Goal: Answer question/provide support

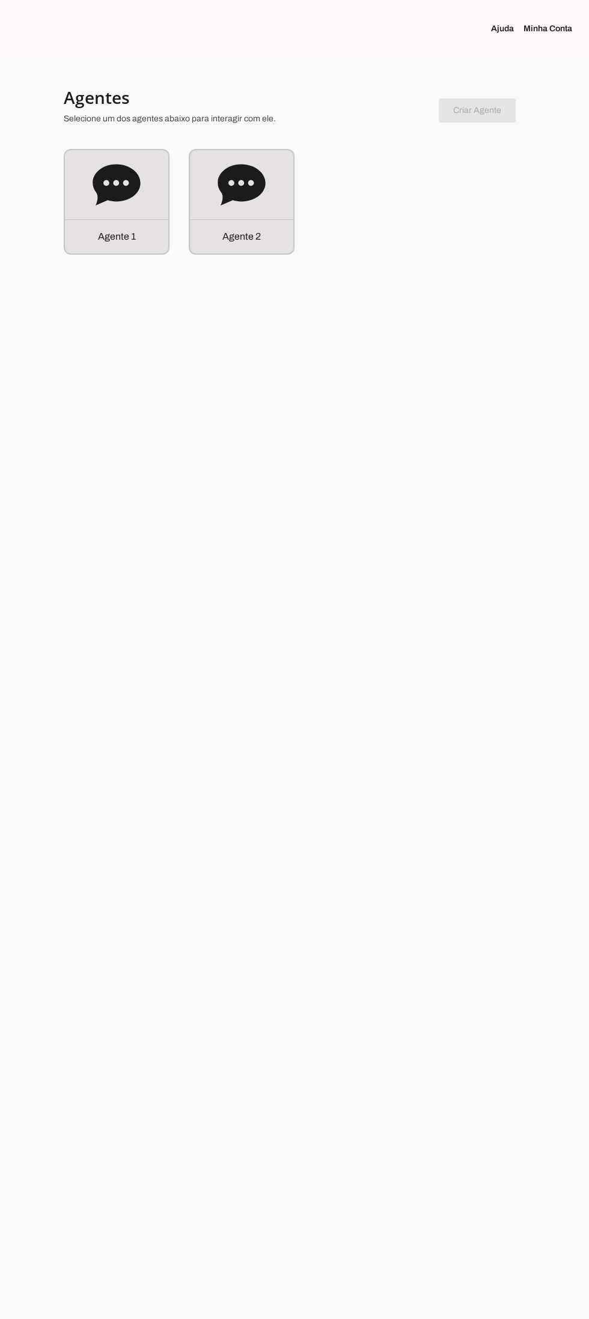
click at [106, 196] on icon at bounding box center [116, 184] width 47 height 41
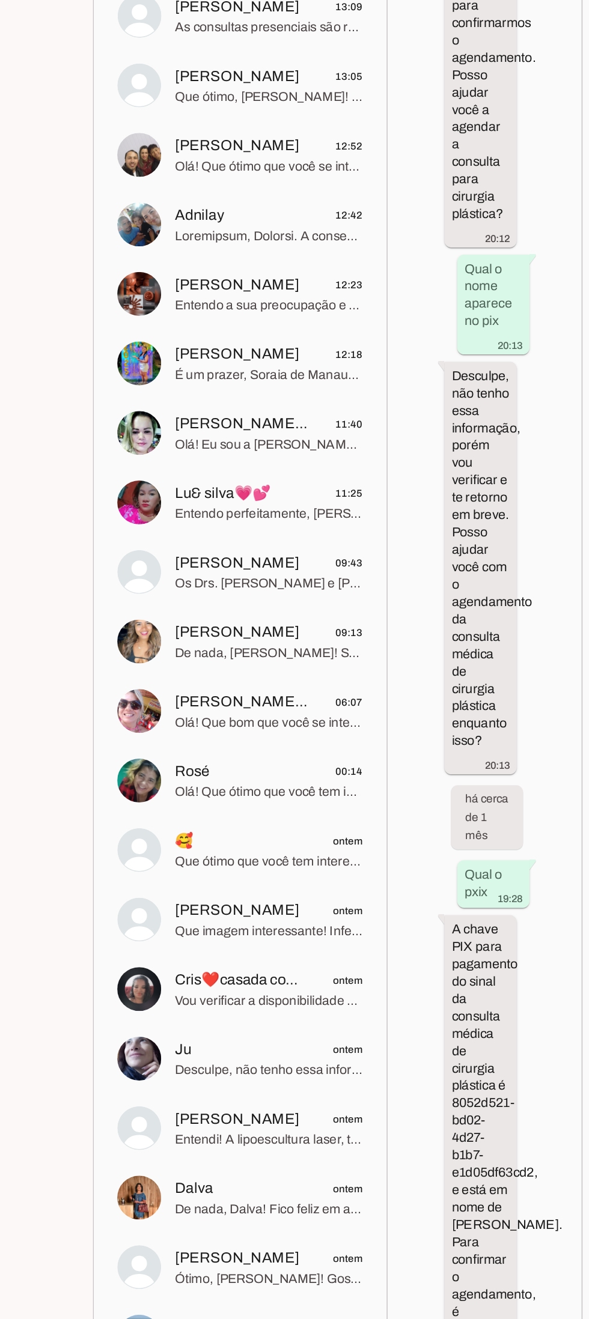
scroll to position [9075, 0]
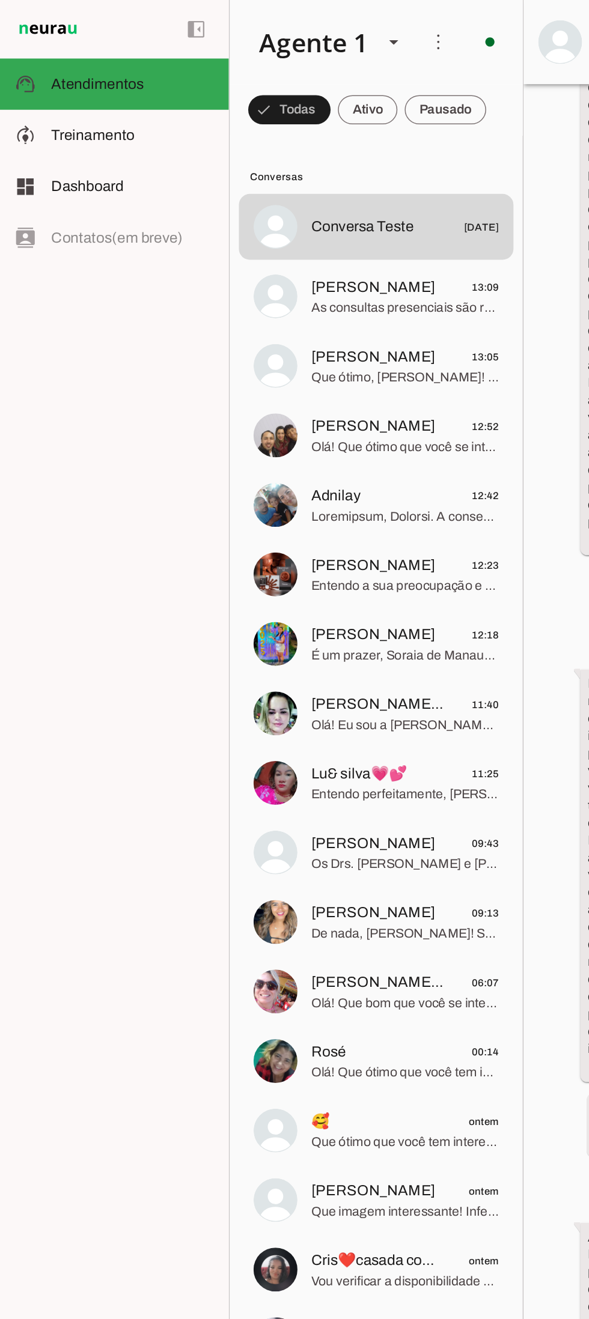
click at [300, 380] on span "Entendo a sua preocupação e a urgência em ter um retorno. Sua solicitação já fo…" at bounding box center [265, 385] width 123 height 12
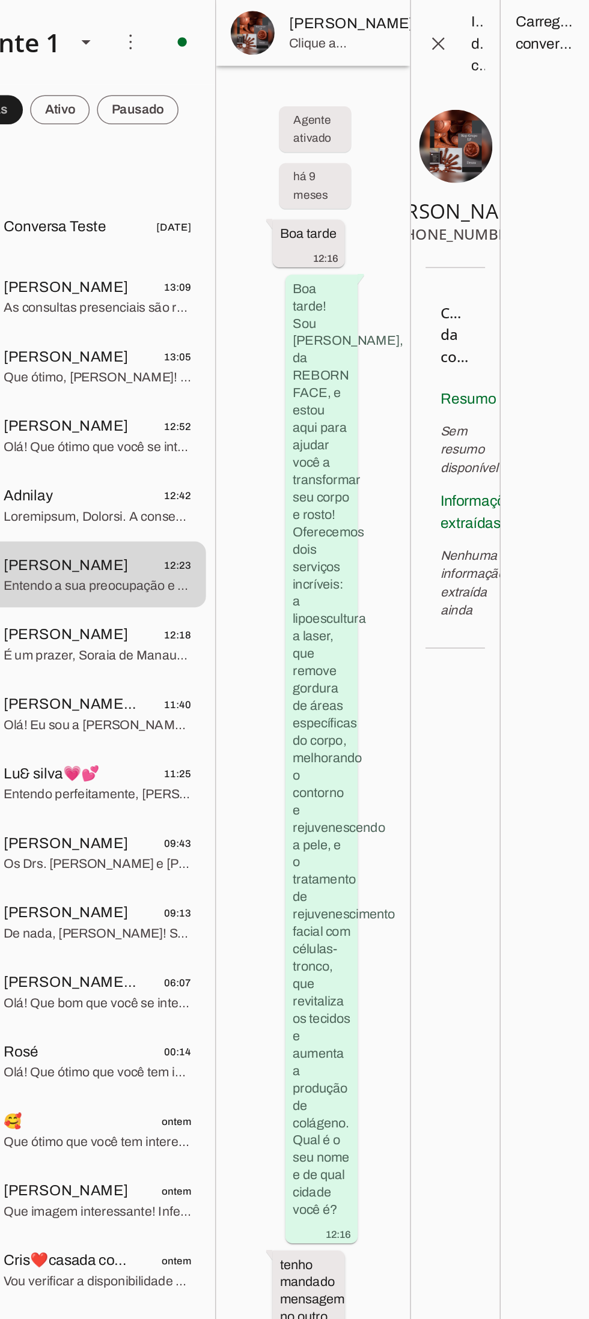
click at [481, 36] on span at bounding box center [495, 21] width 29 height 29
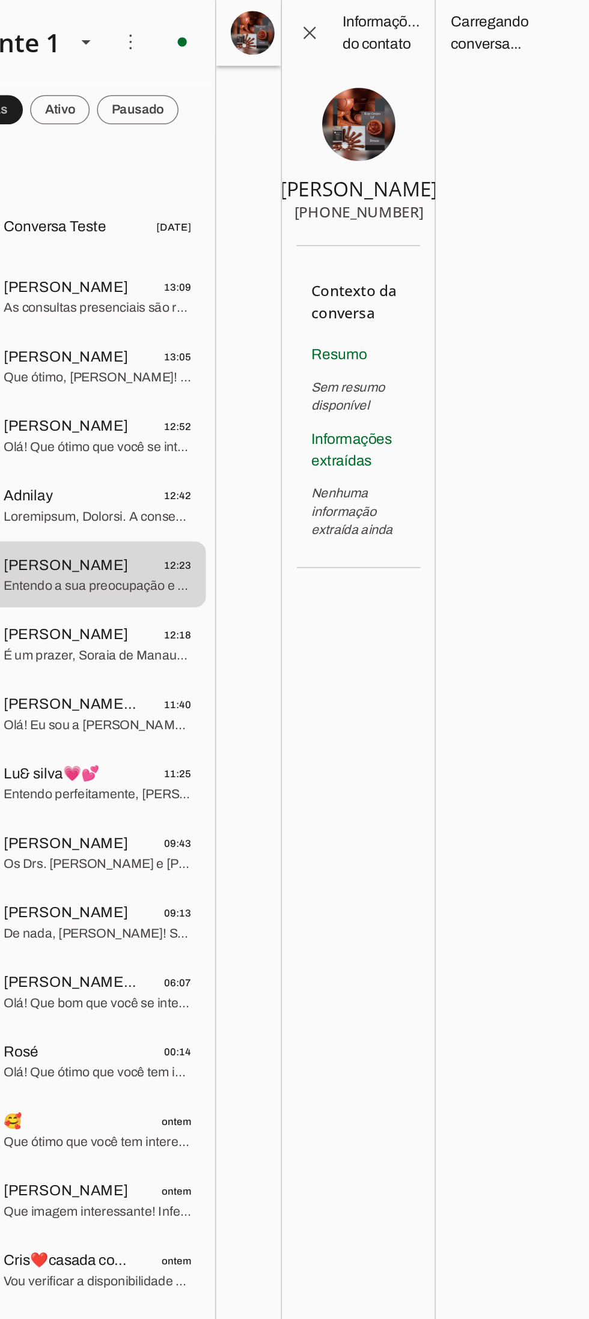
click at [411, 22] on span "[PERSON_NAME]" at bounding box center [433, 15] width 82 height 14
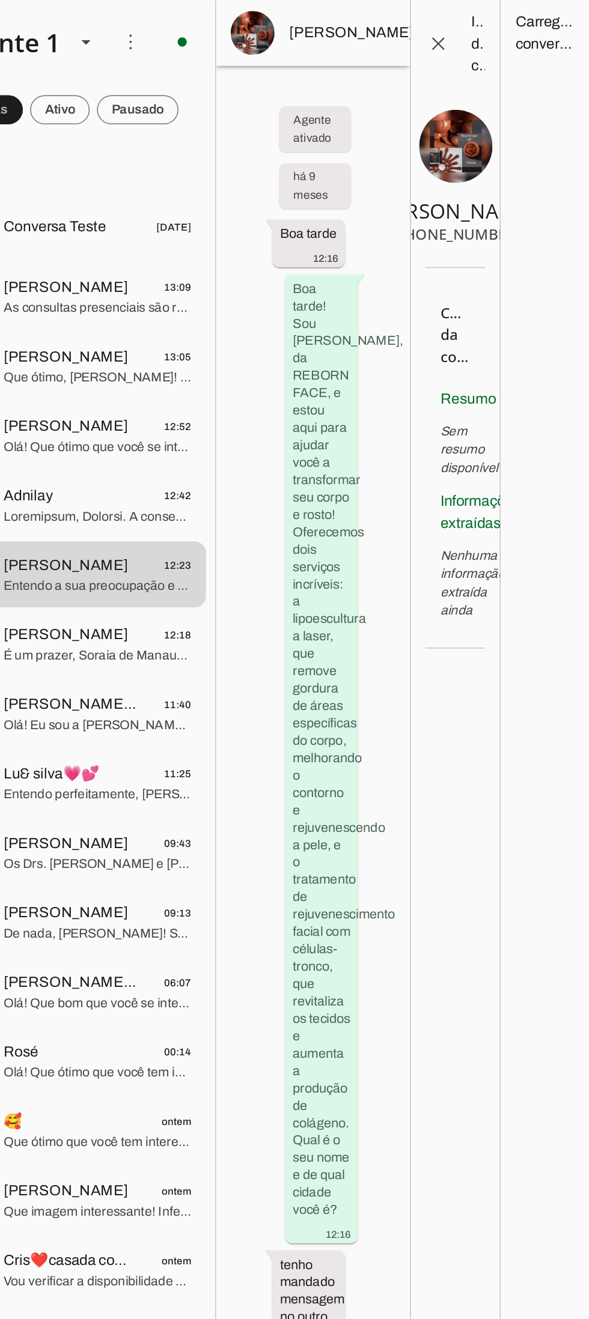
click at [481, 34] on span at bounding box center [495, 21] width 29 height 29
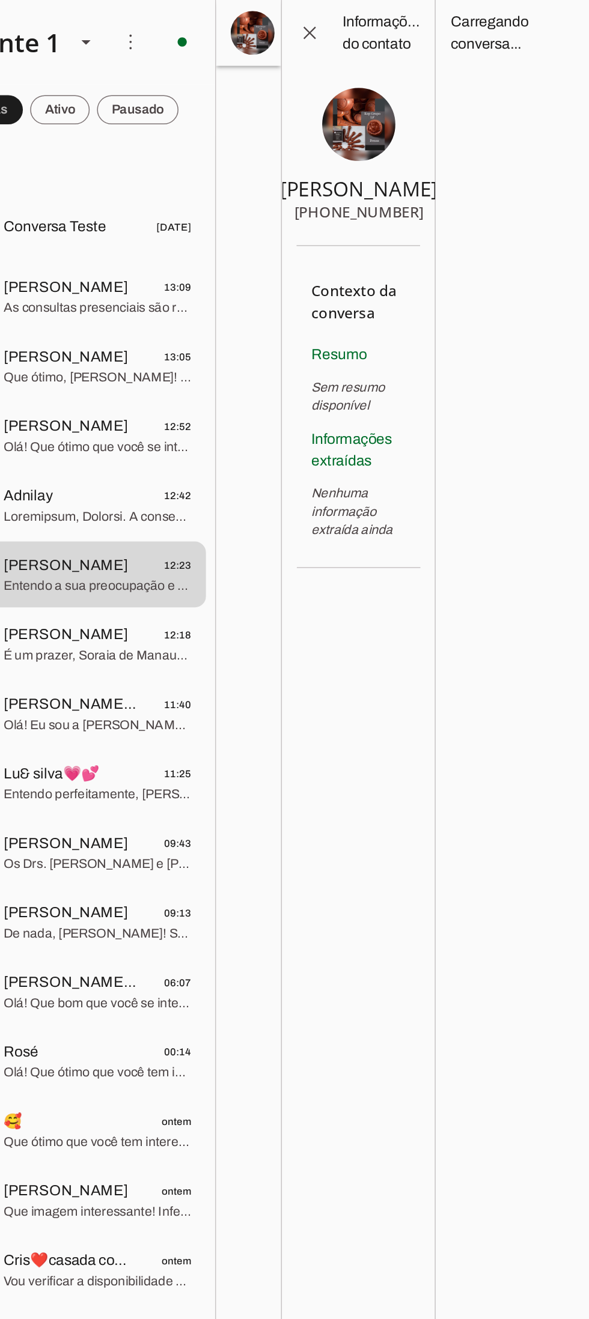
click at [418, 30] on span at bounding box center [405, 21] width 29 height 29
click at [415, 22] on span "[PERSON_NAME]" at bounding box center [433, 15] width 82 height 14
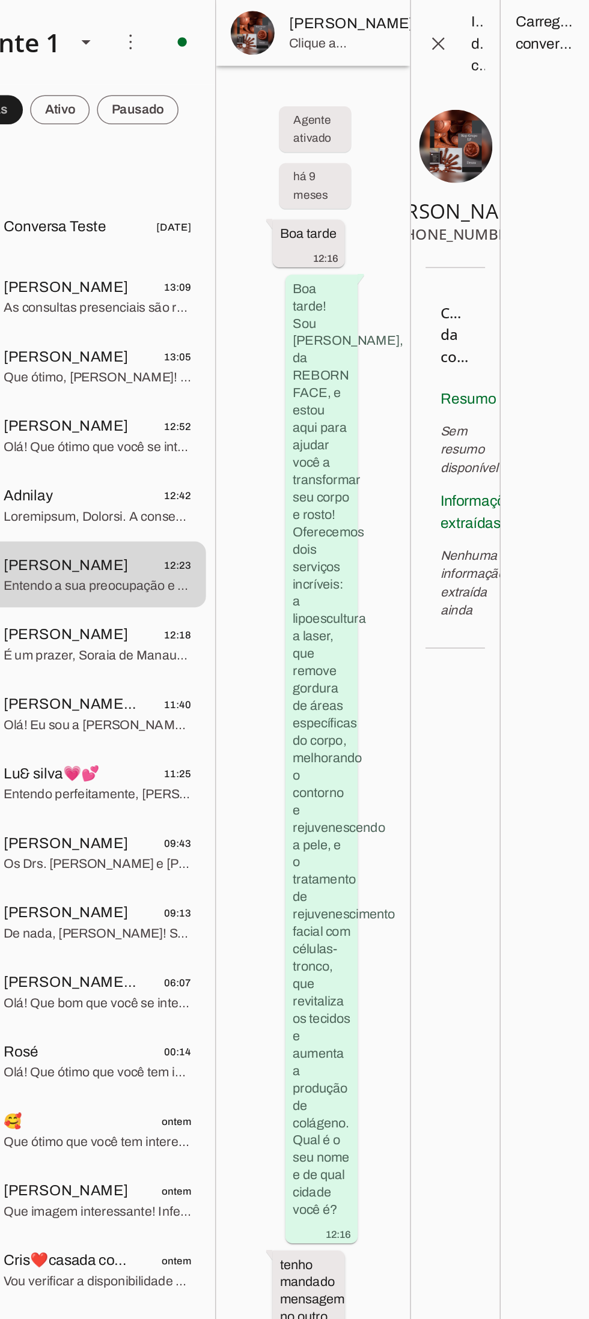
click at [481, 31] on span at bounding box center [495, 21] width 29 height 29
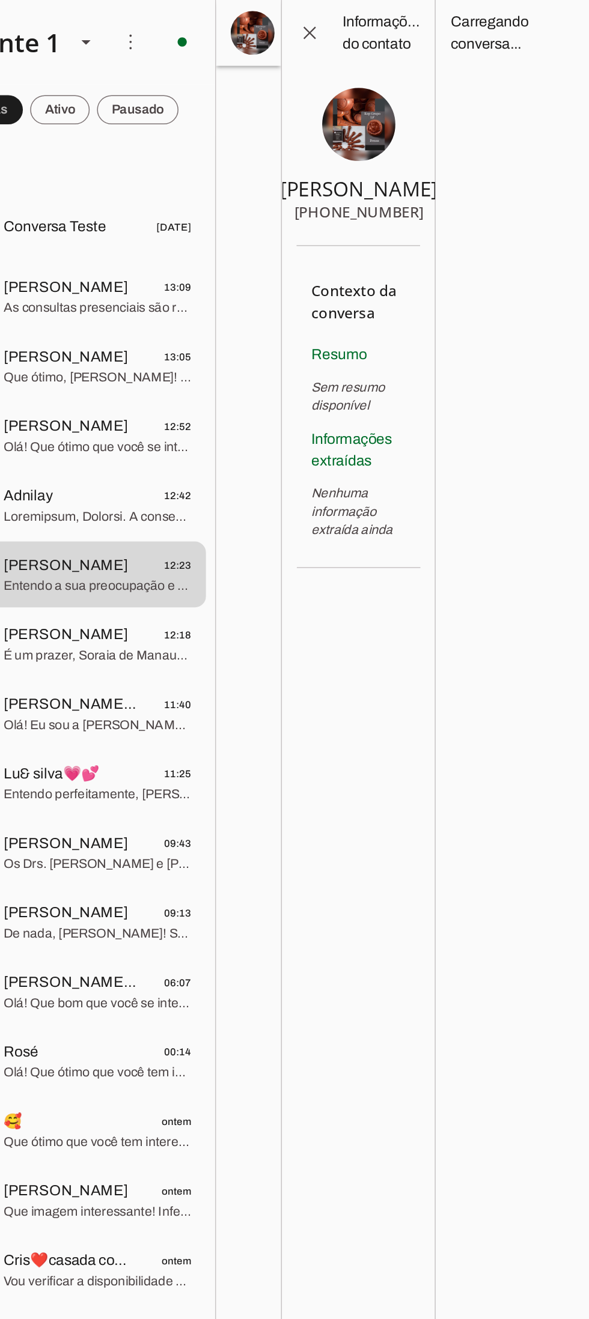
click at [404, 21] on span at bounding box center [405, 21] width 29 height 29
